Goal: Navigation & Orientation: Find specific page/section

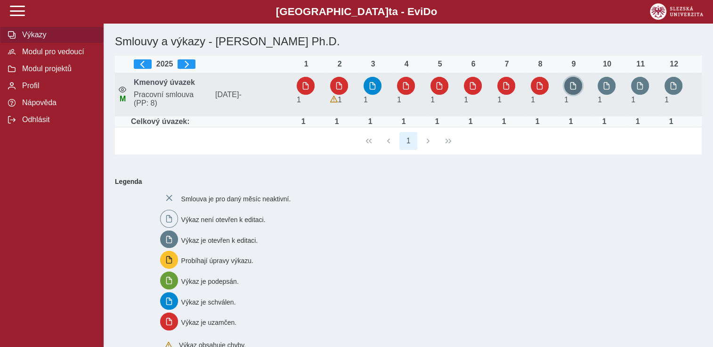
click at [571, 88] on span "button" at bounding box center [573, 86] width 8 height 8
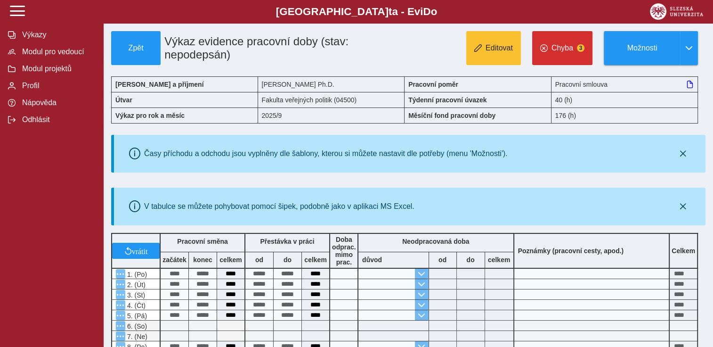
click at [65, 170] on div "Výkazy Modul pro vedoucí Modul projektů Profil Nápověda Odhlásit" at bounding box center [52, 173] width 104 height 347
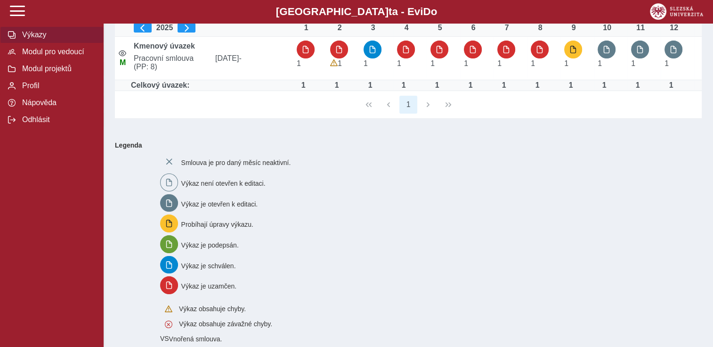
scroll to position [19, 0]
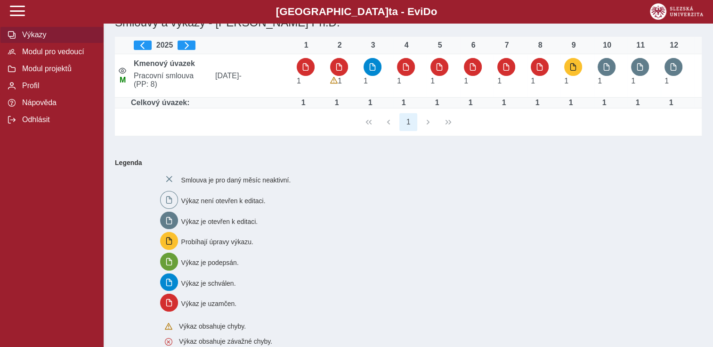
drag, startPoint x: 575, startPoint y: 70, endPoint x: 638, endPoint y: 196, distance: 140.9
click at [638, 196] on div "Smlouva je pro daný měsíc neaktivní. Výkaz není otevřen k editaci. Výkaz je ote…" at bounding box center [425, 272] width 538 height 213
click at [30, 37] on span "Výkazy" at bounding box center [57, 35] width 76 height 8
click at [33, 56] on span "Modul pro vedoucí" at bounding box center [57, 52] width 76 height 8
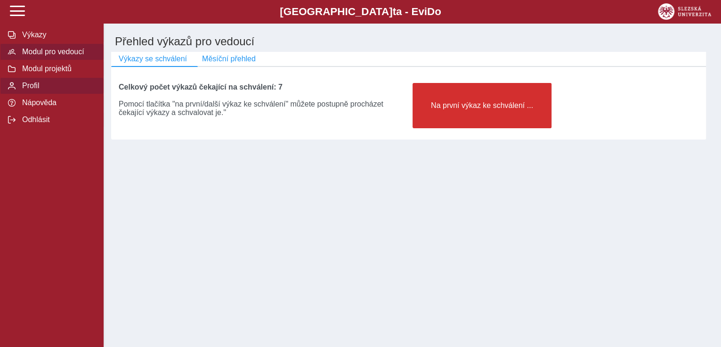
click at [40, 88] on span "Profil" at bounding box center [57, 85] width 76 height 8
